Goal: Information Seeking & Learning: Check status

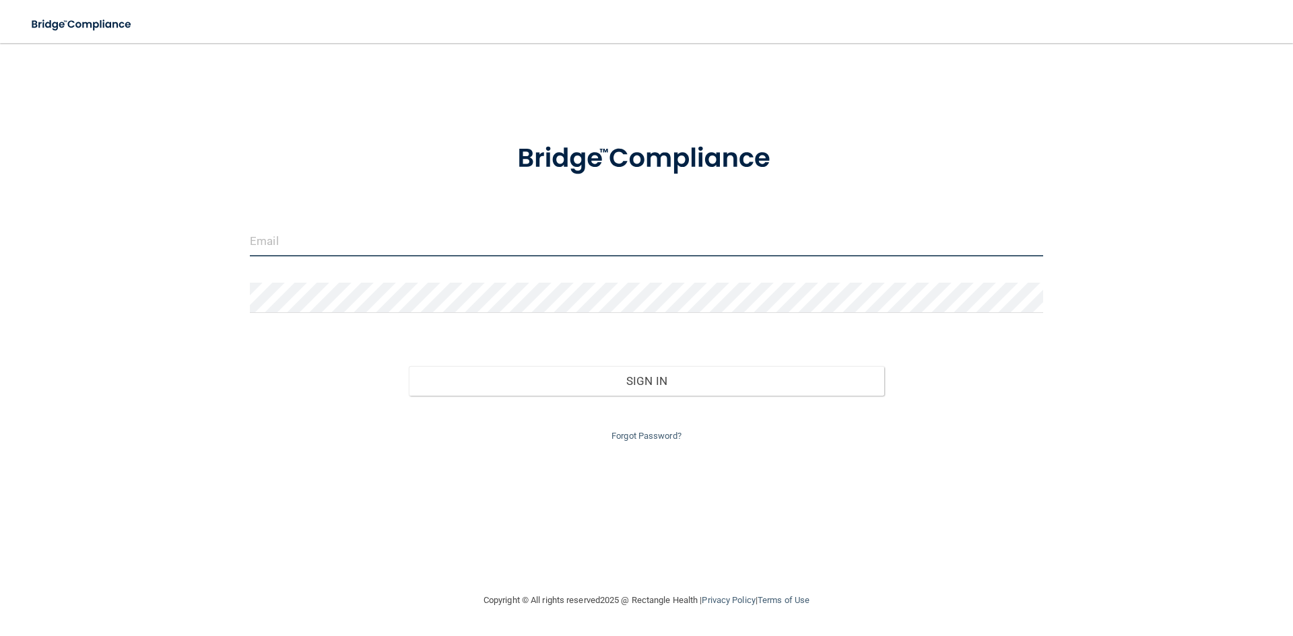
click at [473, 246] on input "email" at bounding box center [646, 241] width 793 height 30
type input "[EMAIL_ADDRESS][DOMAIN_NAME]"
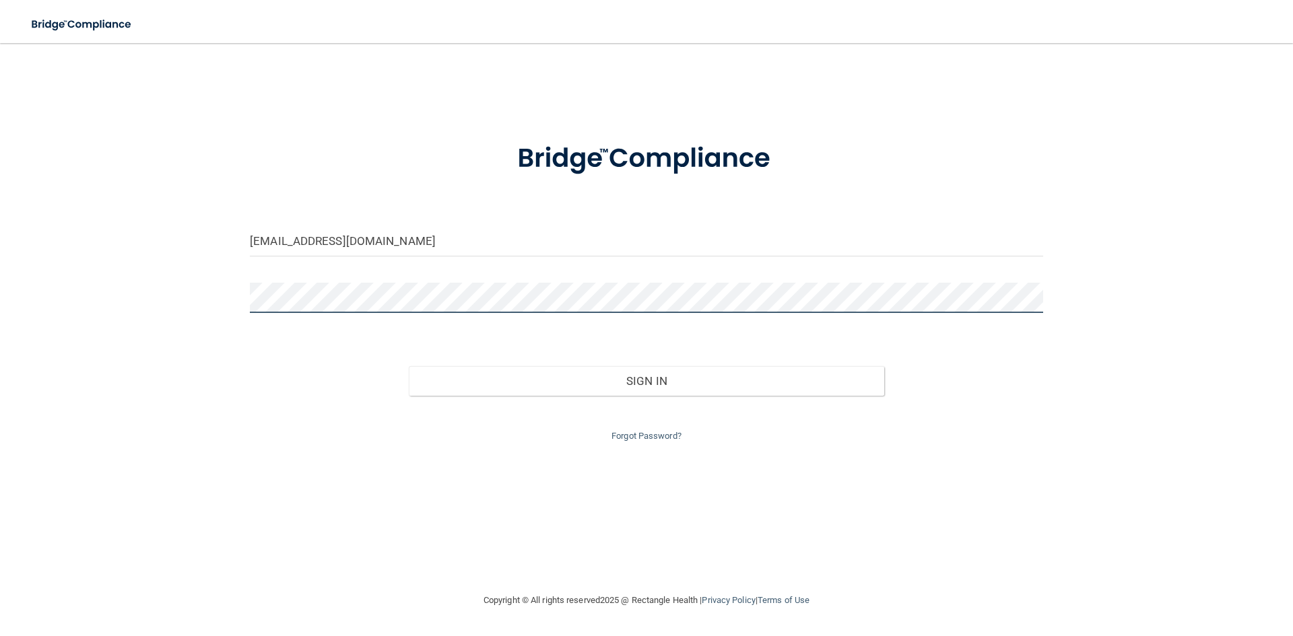
click at [409, 366] on button "Sign In" at bounding box center [647, 381] width 476 height 30
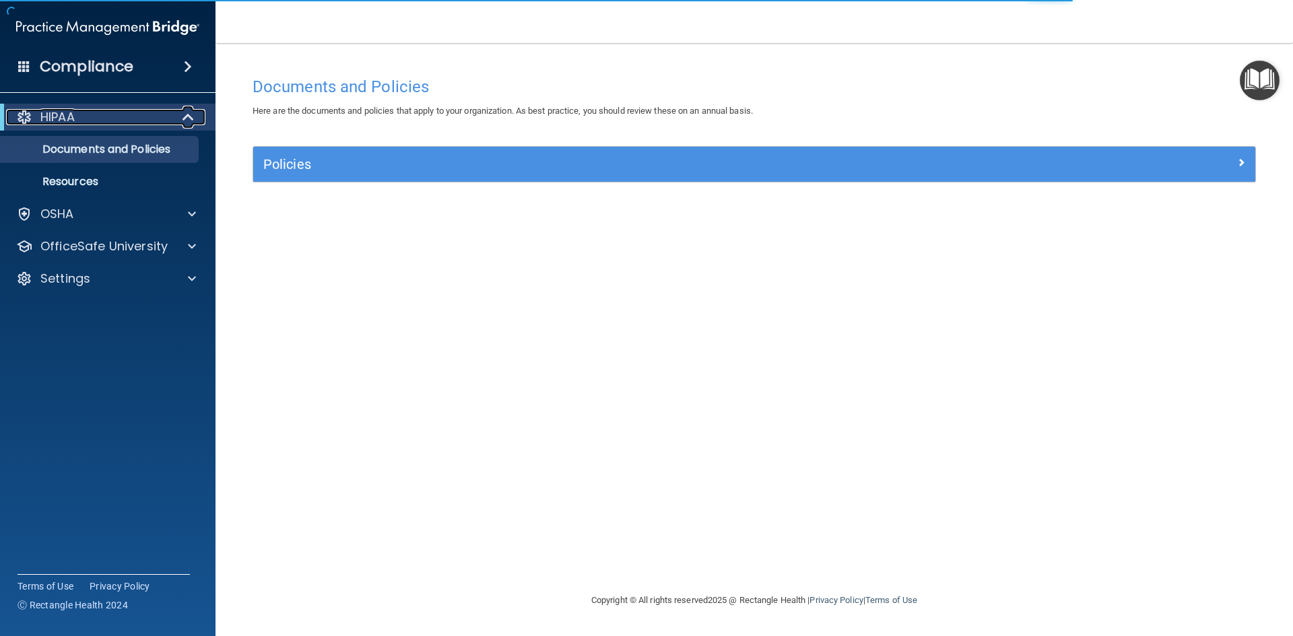
click at [100, 113] on div "HIPAA" at bounding box center [89, 117] width 166 height 16
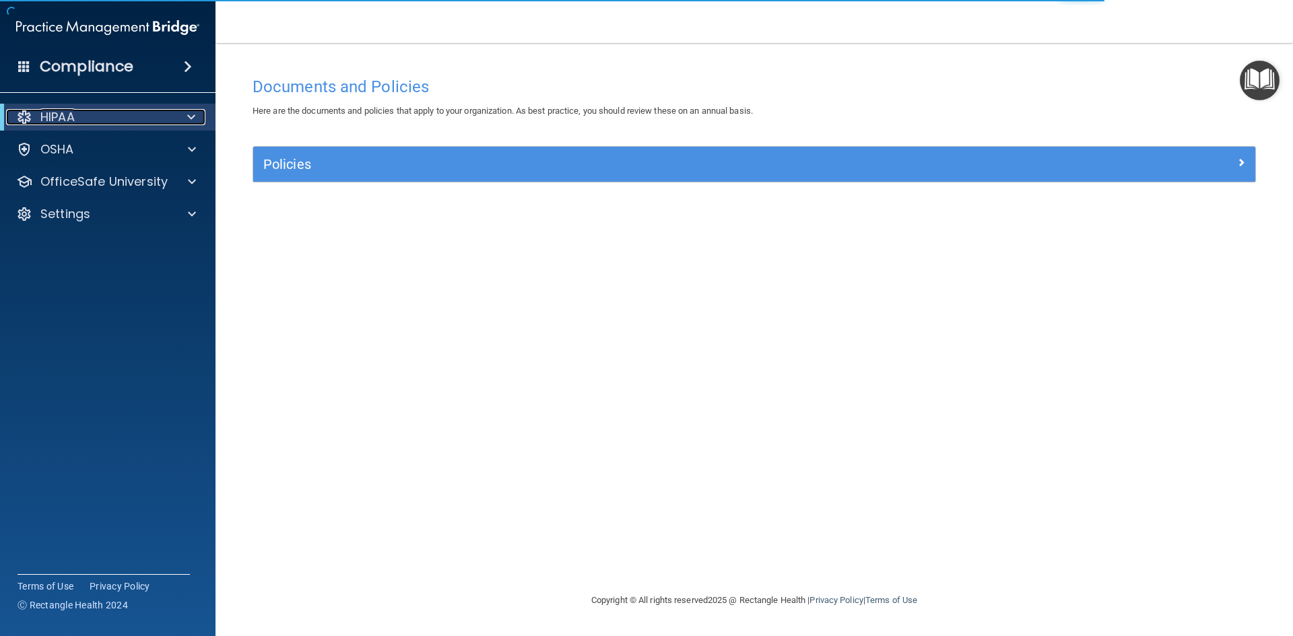
click at [100, 113] on div "HIPAA" at bounding box center [89, 117] width 166 height 16
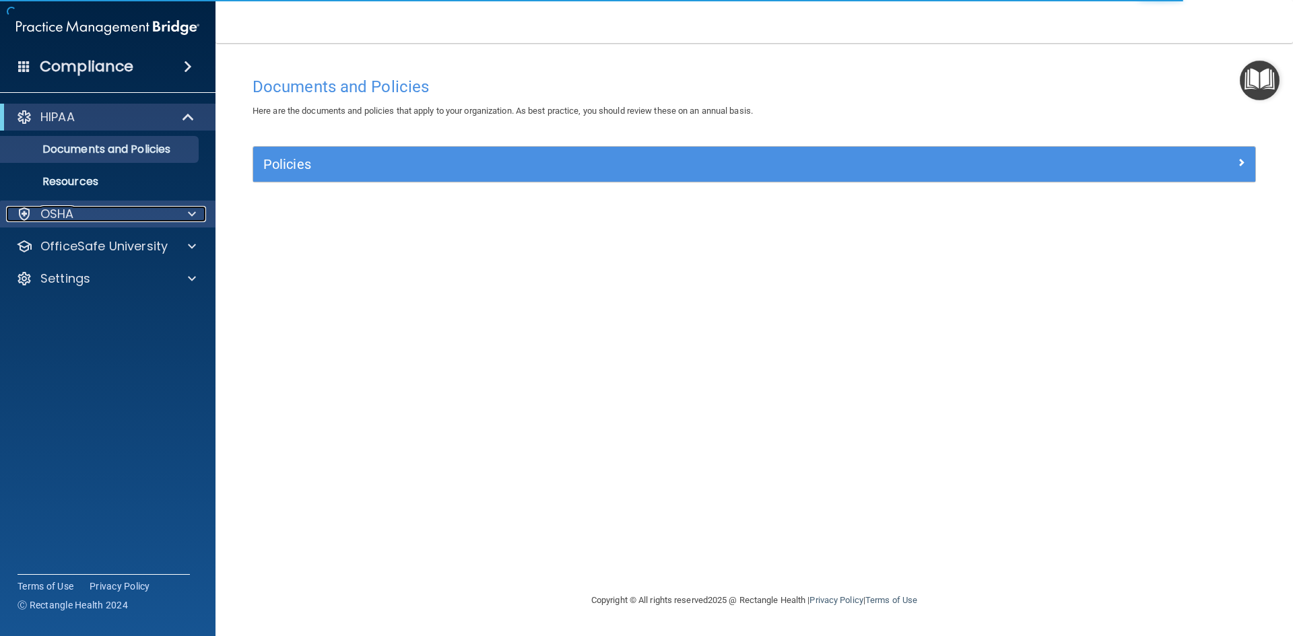
click at [88, 211] on div "OSHA" at bounding box center [89, 214] width 167 height 16
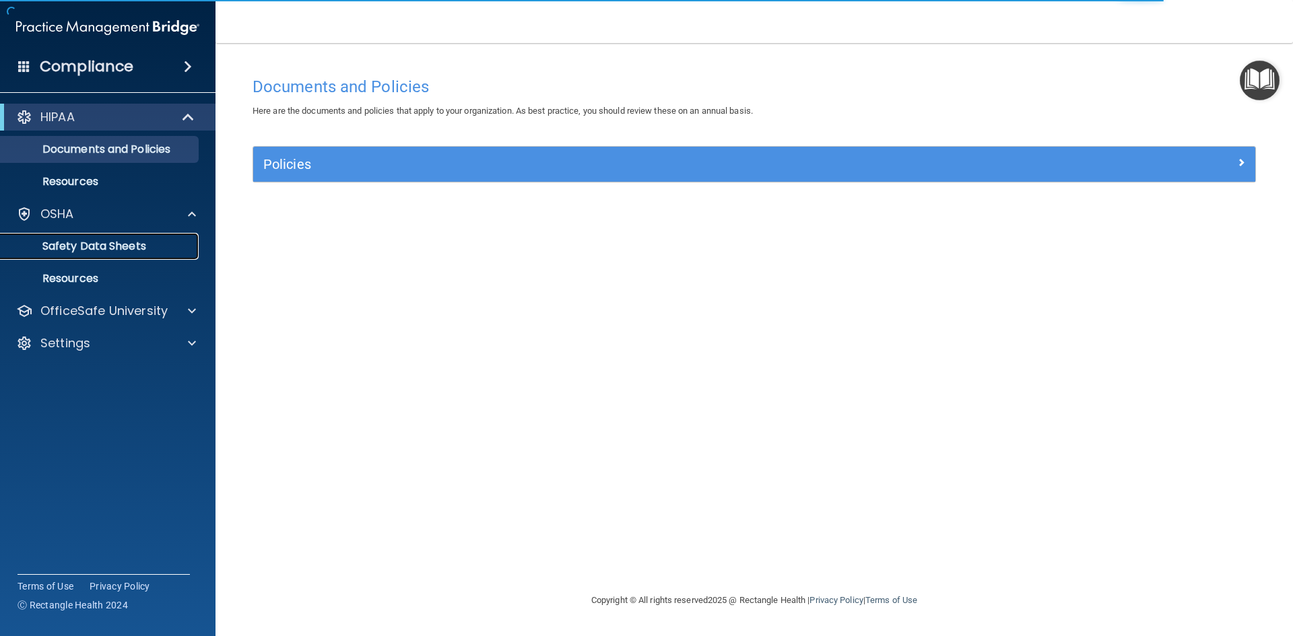
click at [90, 240] on p "Safety Data Sheets" at bounding box center [101, 246] width 184 height 13
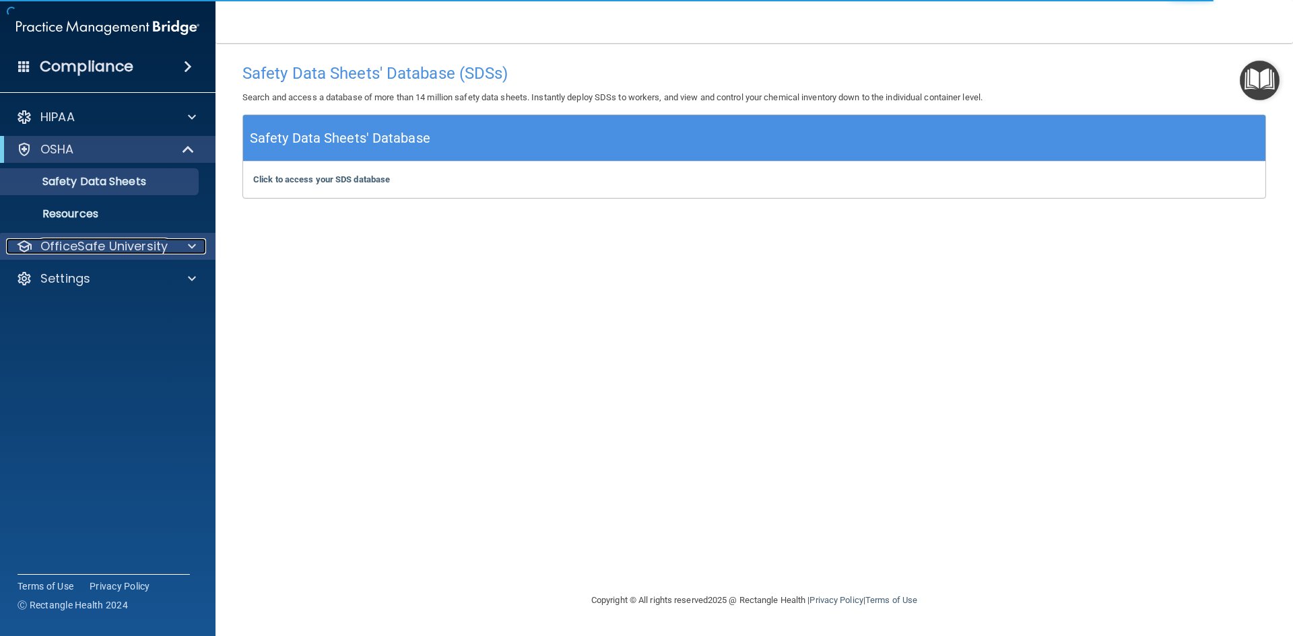
click at [100, 250] on p "OfficeSafe University" at bounding box center [103, 246] width 127 height 16
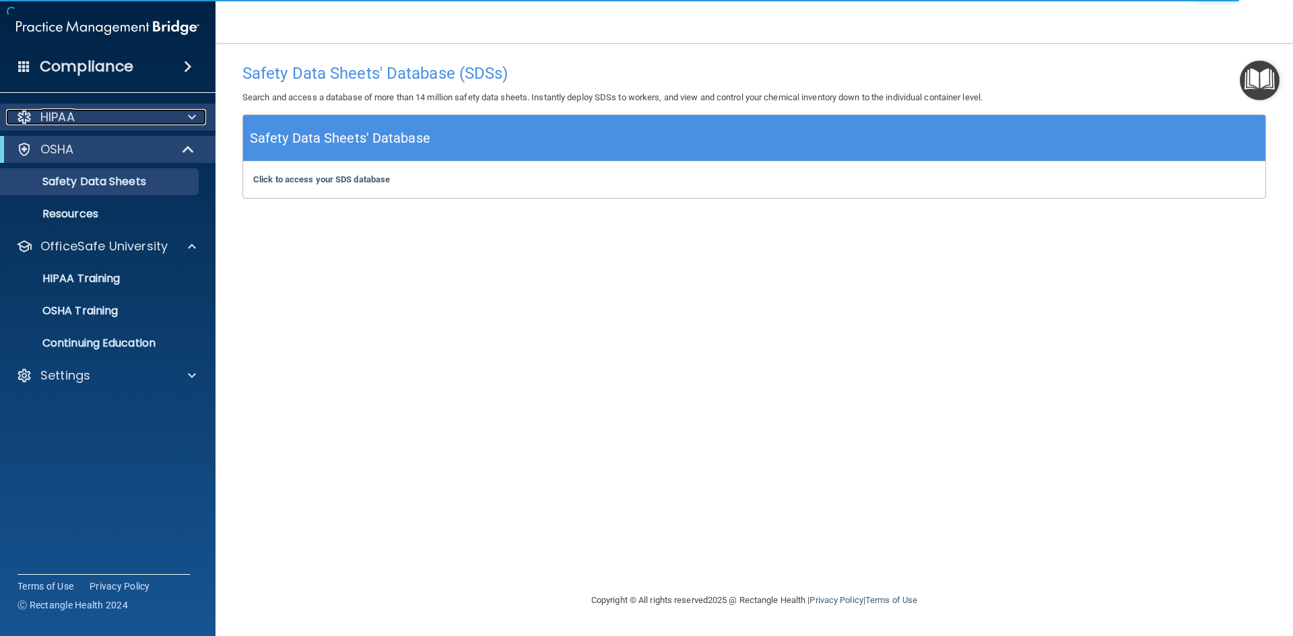
click at [103, 110] on div "HIPAA" at bounding box center [89, 117] width 167 height 16
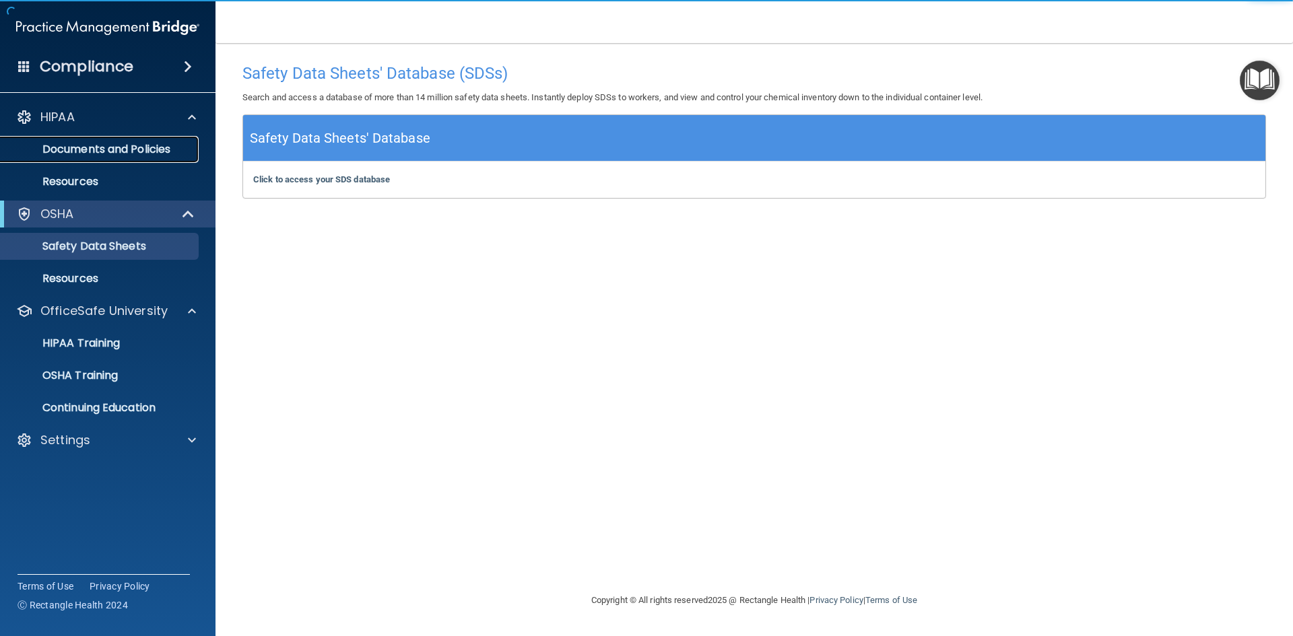
click at [116, 143] on p "Documents and Policies" at bounding box center [101, 149] width 184 height 13
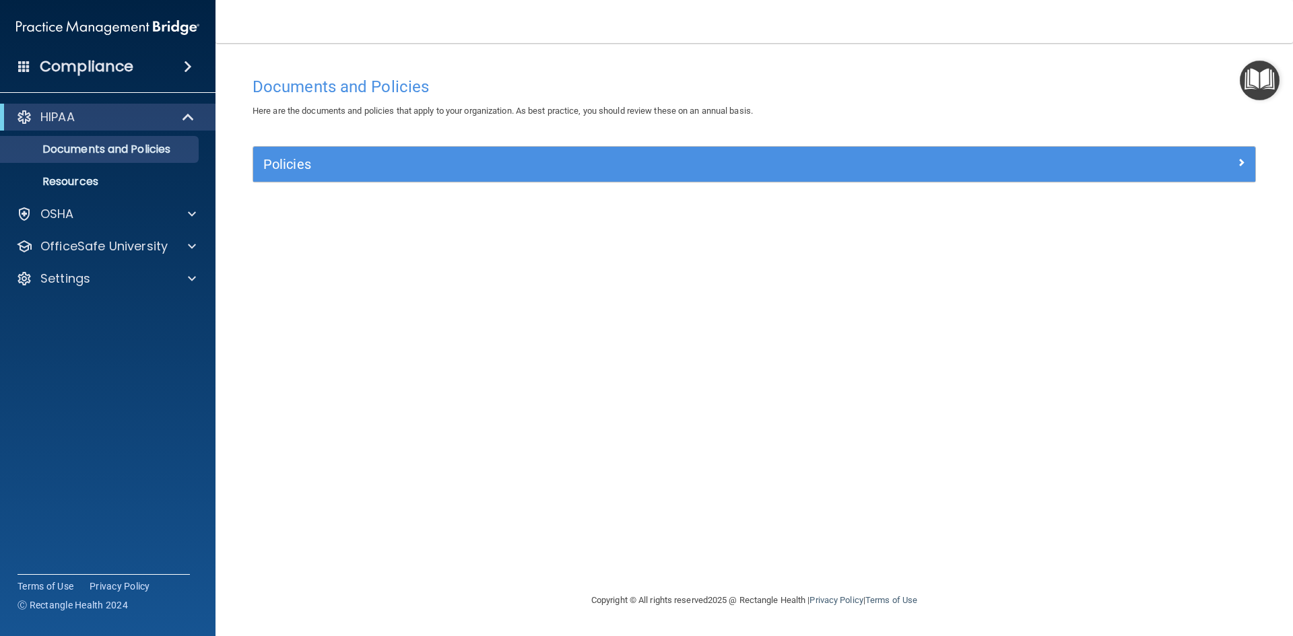
click at [184, 65] on span at bounding box center [188, 67] width 8 height 16
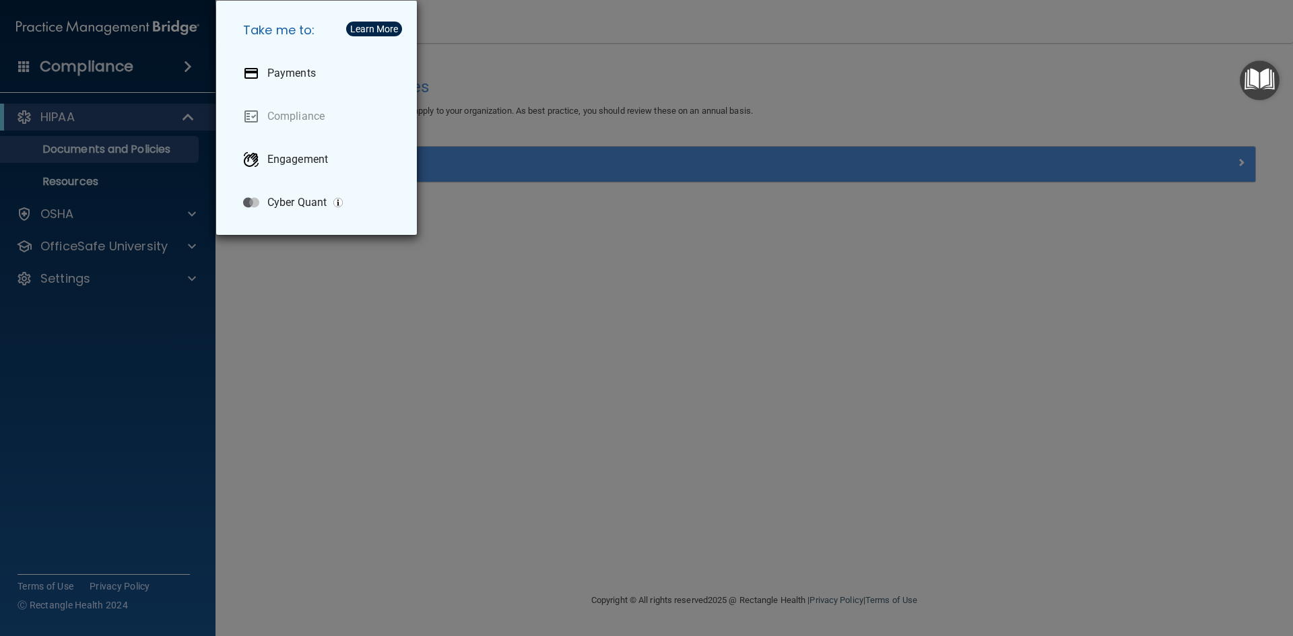
click at [345, 281] on div "Take me to: Payments Compliance Engagement Cyber Quant" at bounding box center [646, 318] width 1293 height 636
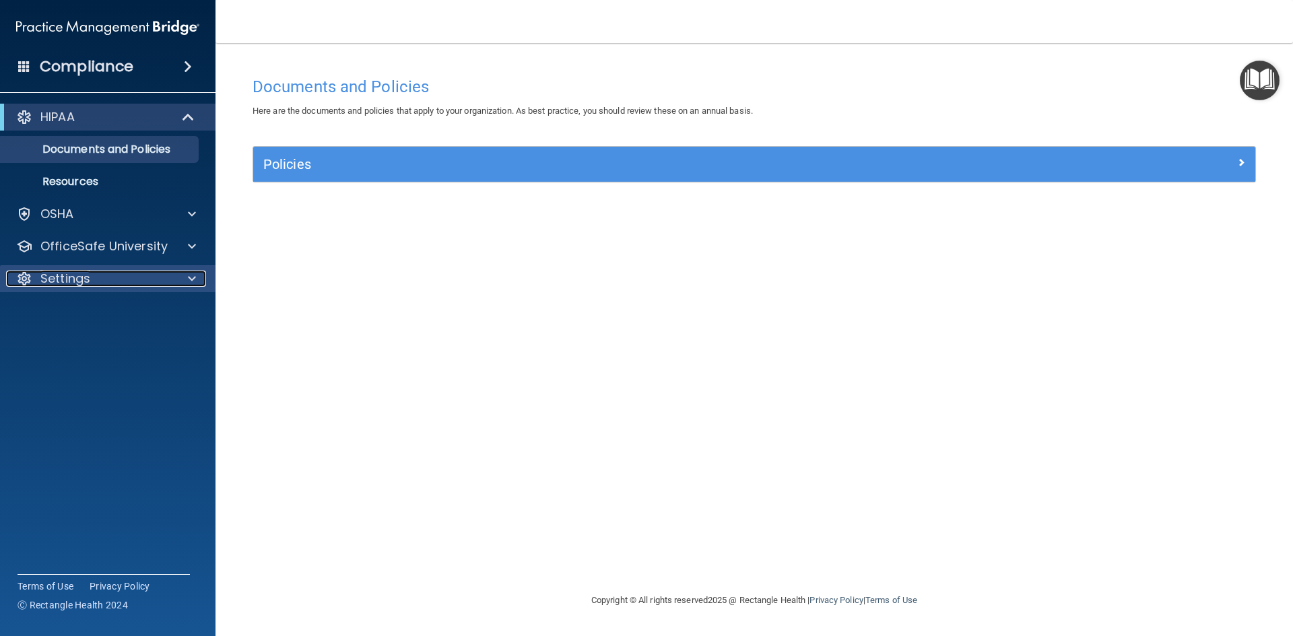
click at [74, 281] on p "Settings" at bounding box center [65, 279] width 50 height 16
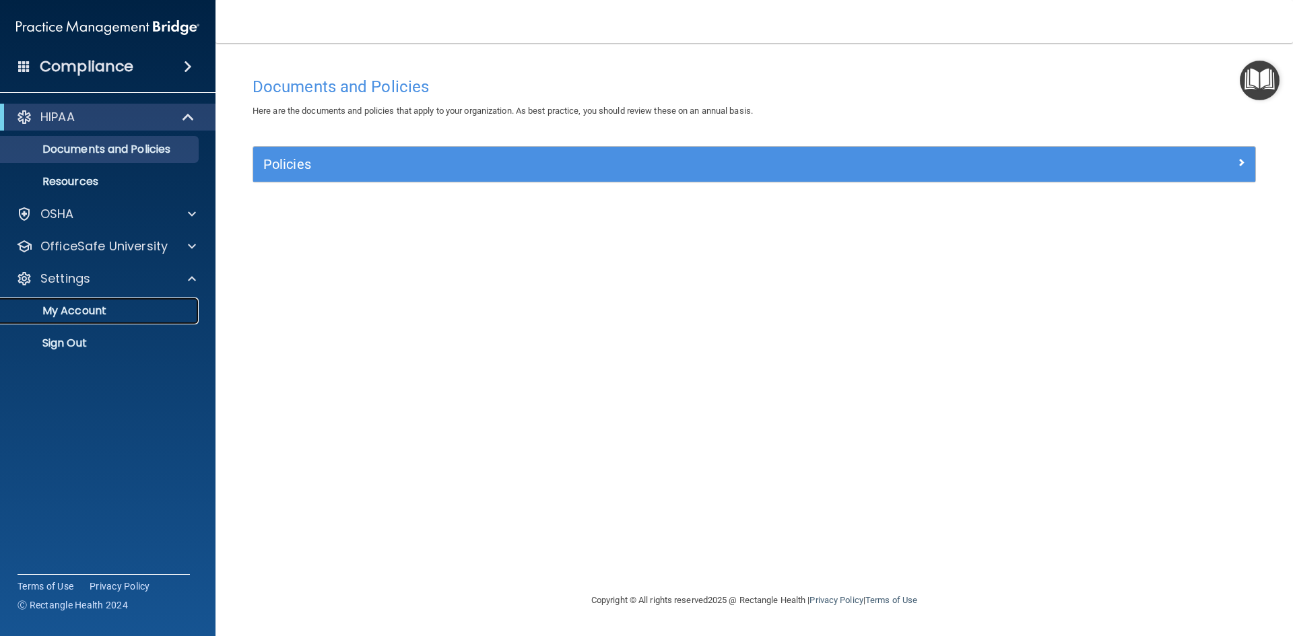
click at [81, 300] on link "My Account" at bounding box center [93, 311] width 212 height 27
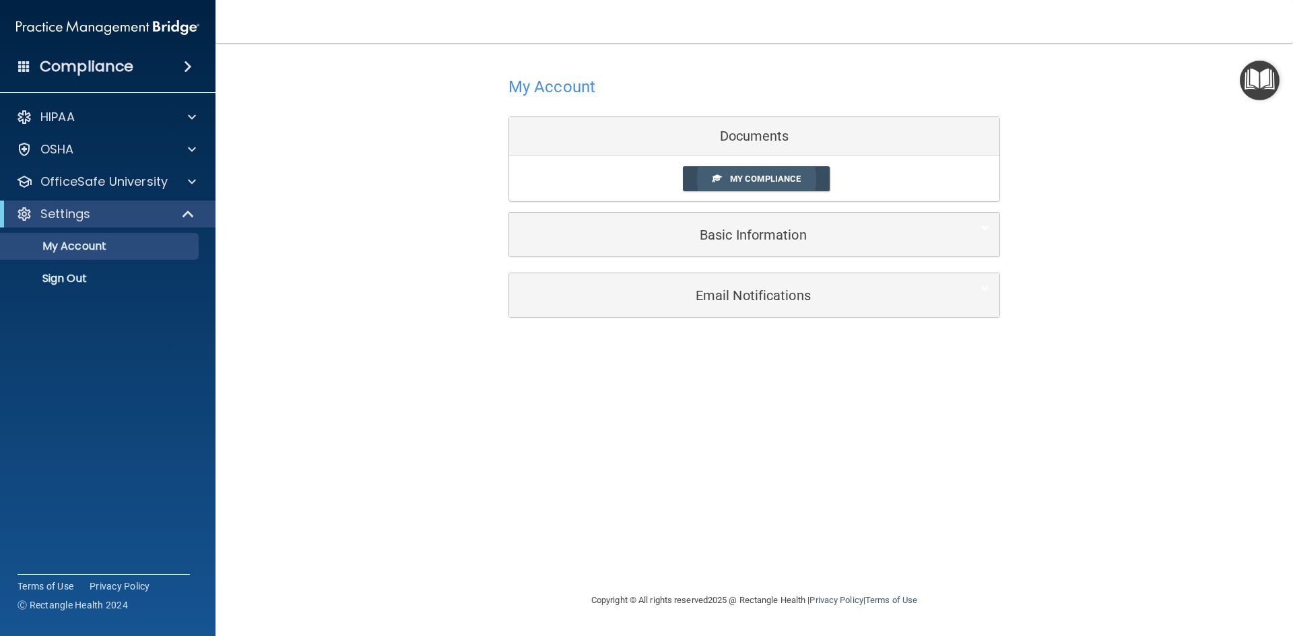
click at [803, 182] on link "My Compliance" at bounding box center [756, 178] width 147 height 25
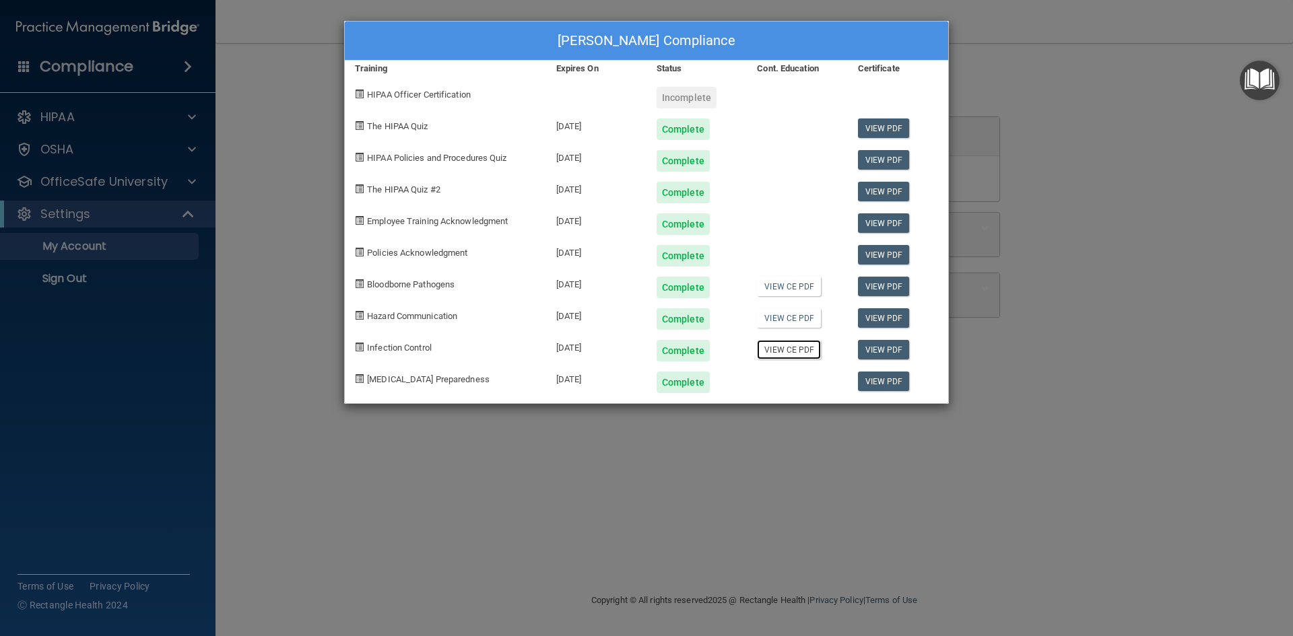
click at [778, 351] on link "View CE PDF" at bounding box center [789, 350] width 64 height 20
click at [784, 291] on link "View CE PDF" at bounding box center [789, 287] width 64 height 20
click at [796, 318] on link "View CE PDF" at bounding box center [789, 318] width 64 height 20
click at [638, 14] on div "[PERSON_NAME] Compliance Training Expires On Status Cont. Education Certificate…" at bounding box center [646, 318] width 1293 height 636
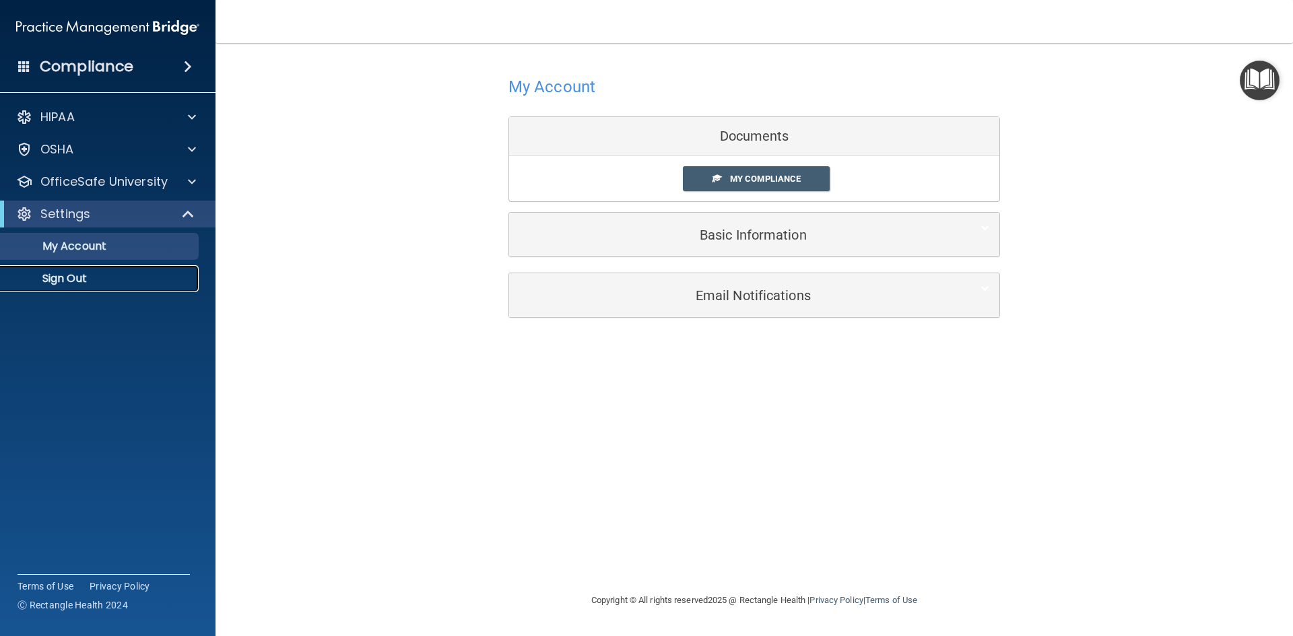
click at [76, 283] on p "Sign Out" at bounding box center [101, 278] width 184 height 13
